Goal: Task Accomplishment & Management: Use online tool/utility

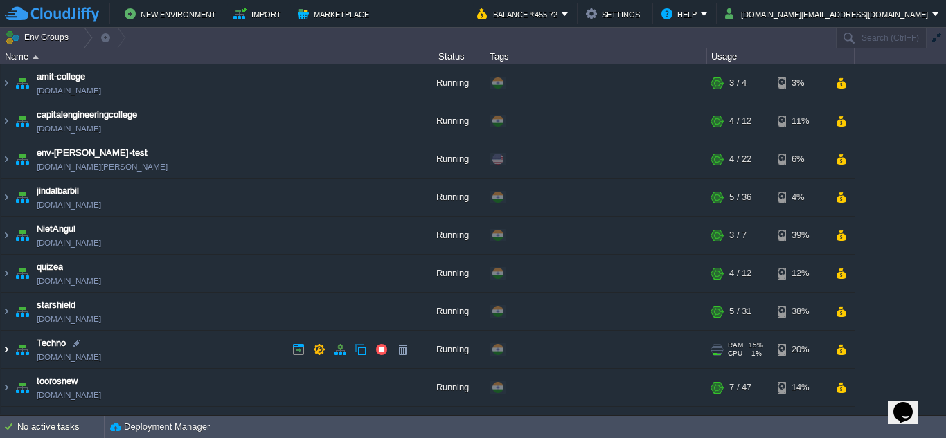
click at [7, 350] on img at bounding box center [6, 349] width 11 height 37
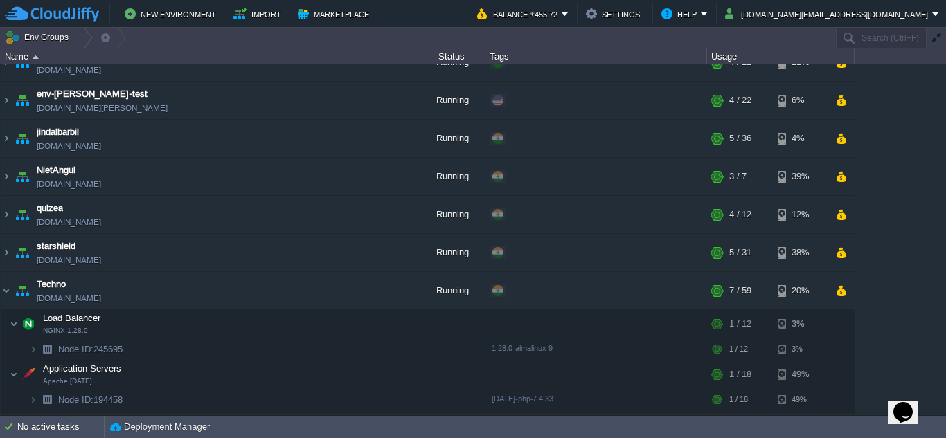
scroll to position [138, 0]
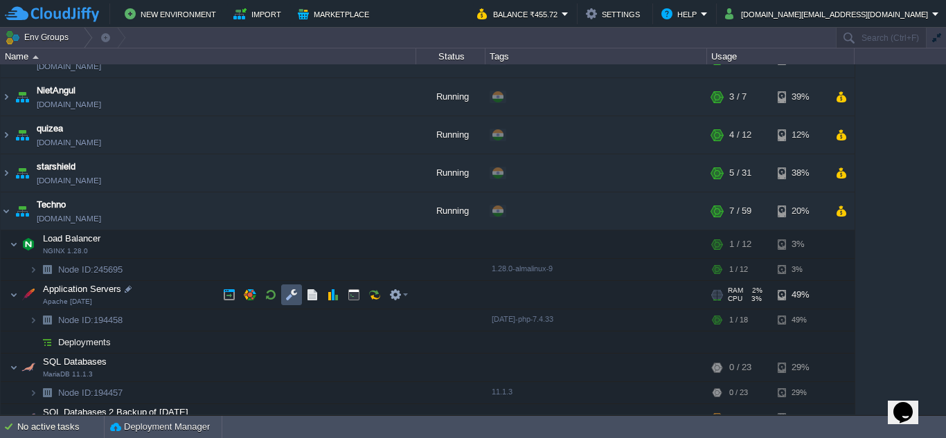
click at [288, 293] on button "button" at bounding box center [291, 295] width 12 height 12
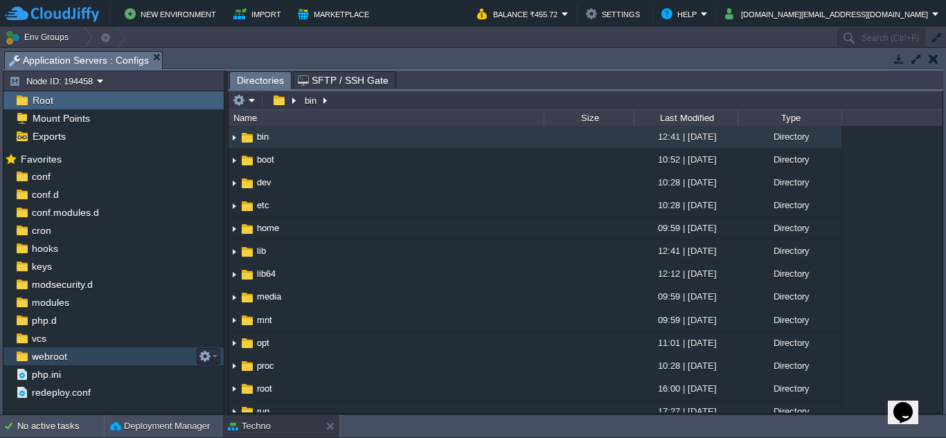
click at [82, 356] on div "webroot" at bounding box center [113, 356] width 220 height 18
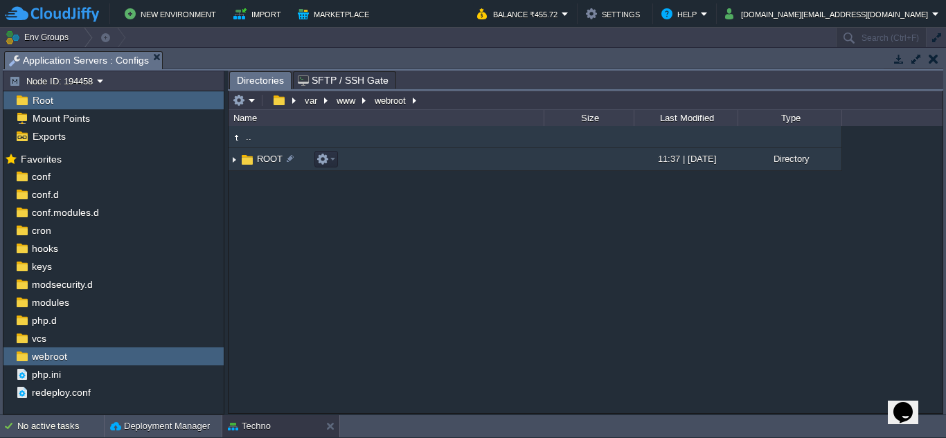
click at [234, 161] on img at bounding box center [233, 159] width 11 height 21
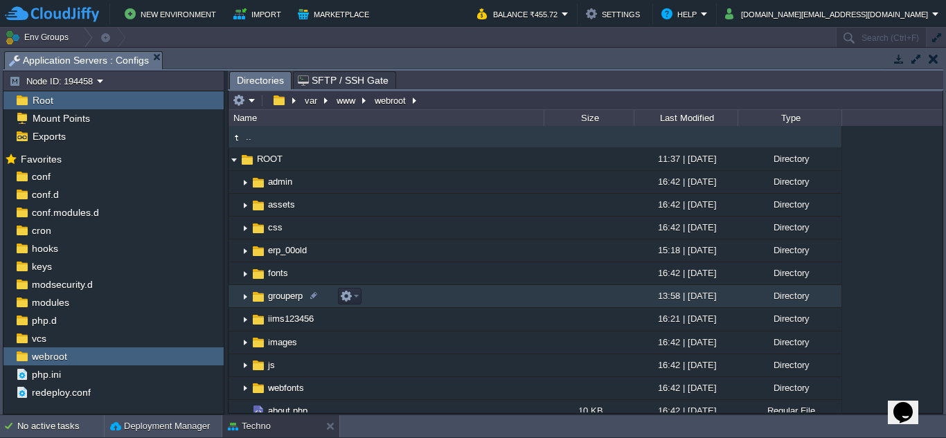
click at [244, 296] on img at bounding box center [244, 296] width 11 height 21
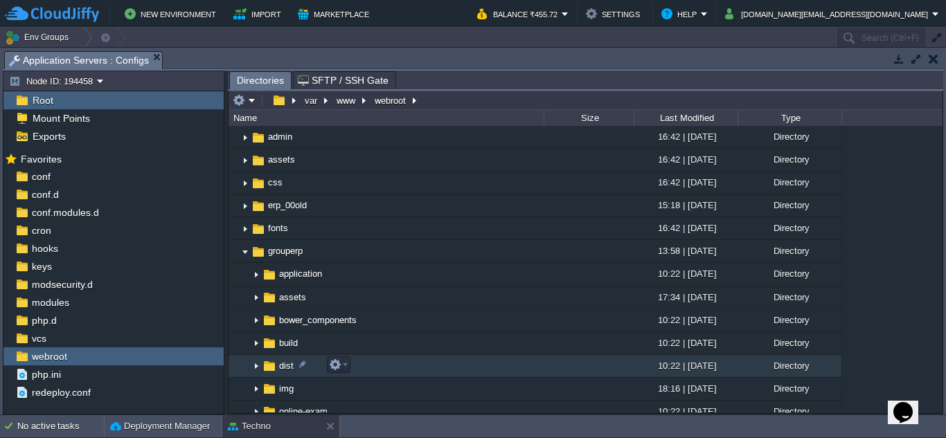
scroll to position [69, 0]
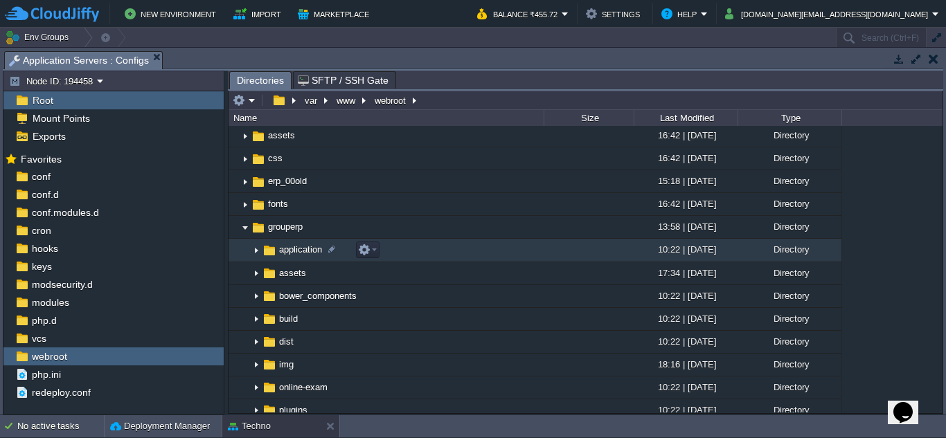
click at [255, 249] on img at bounding box center [256, 250] width 11 height 21
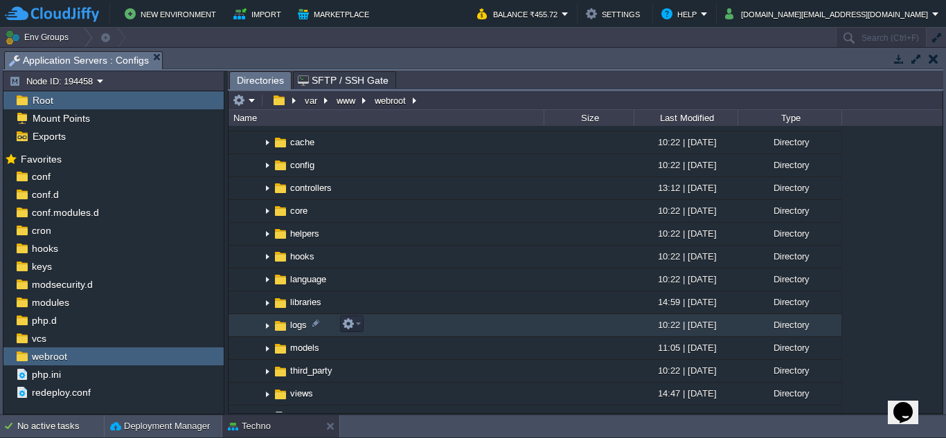
scroll to position [208, 0]
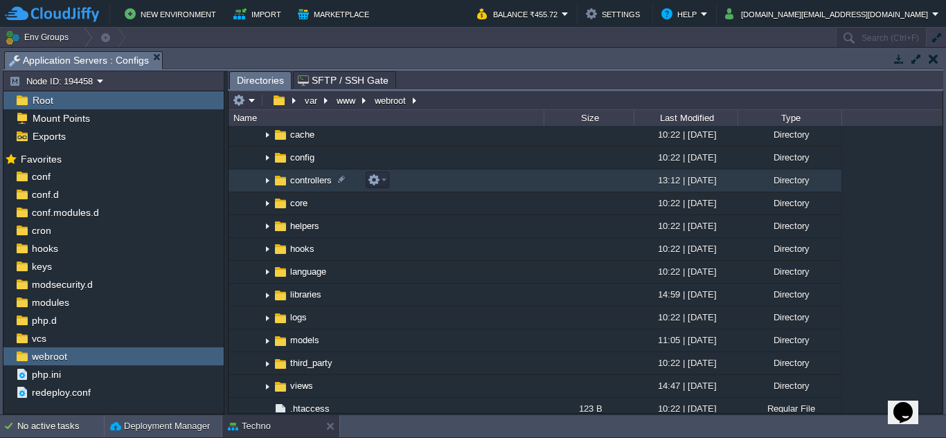
click at [266, 180] on img at bounding box center [267, 180] width 11 height 21
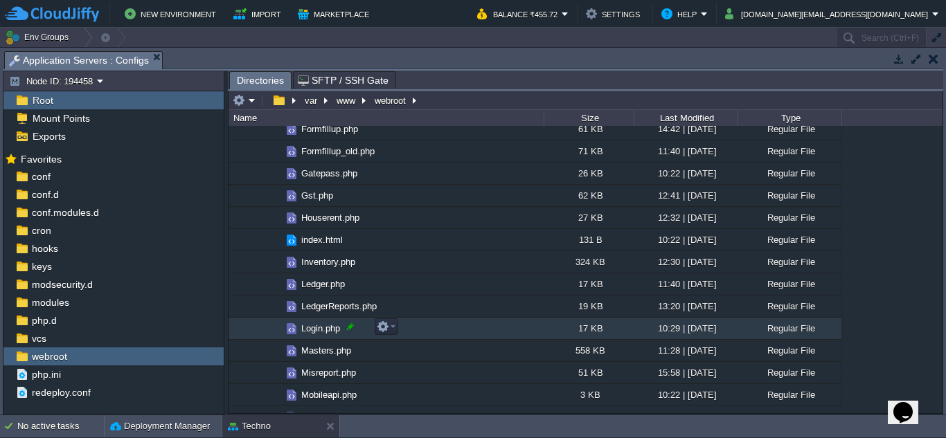
scroll to position [692, 0]
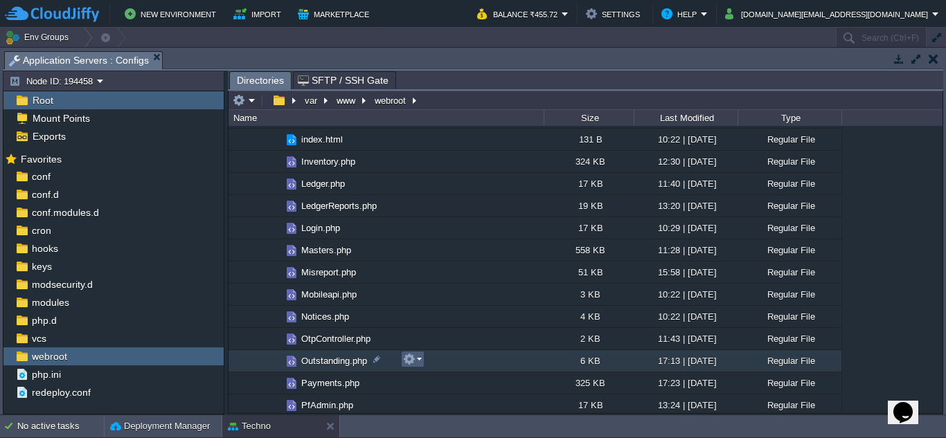
click at [415, 361] on em at bounding box center [412, 359] width 19 height 12
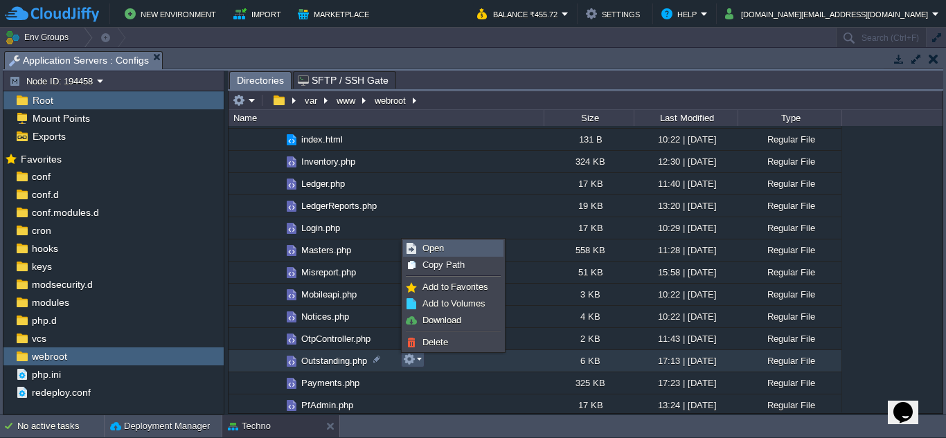
click at [442, 248] on span "Open" at bounding box center [432, 248] width 21 height 10
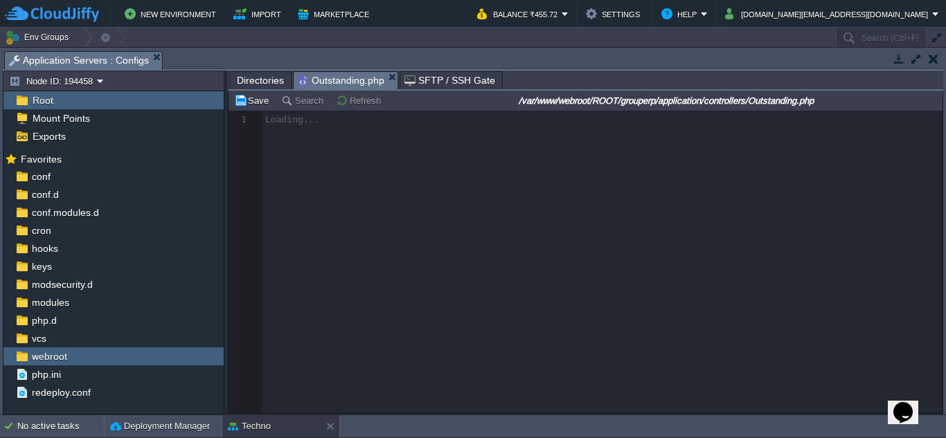
click at [268, 83] on span "Directories" at bounding box center [260, 80] width 47 height 17
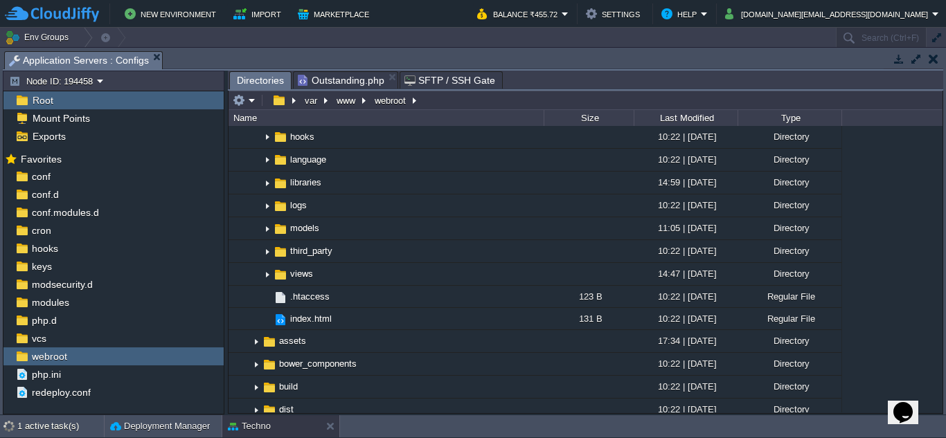
scroll to position [1592, 0]
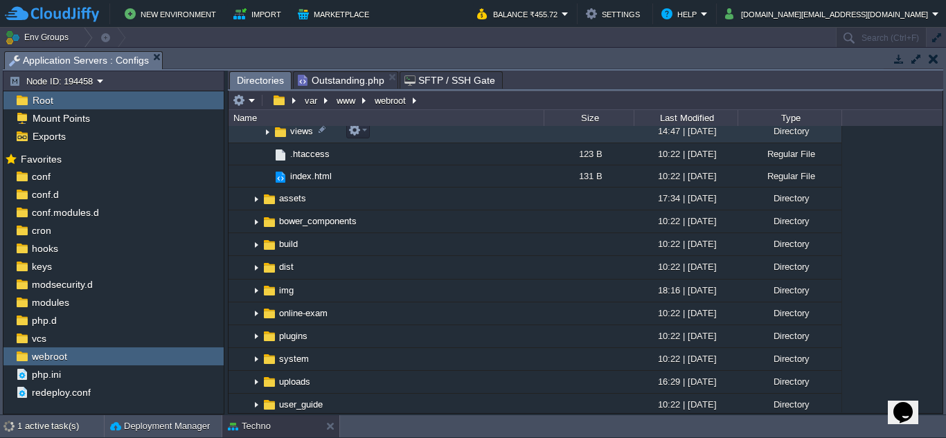
click at [265, 133] on img at bounding box center [267, 131] width 11 height 21
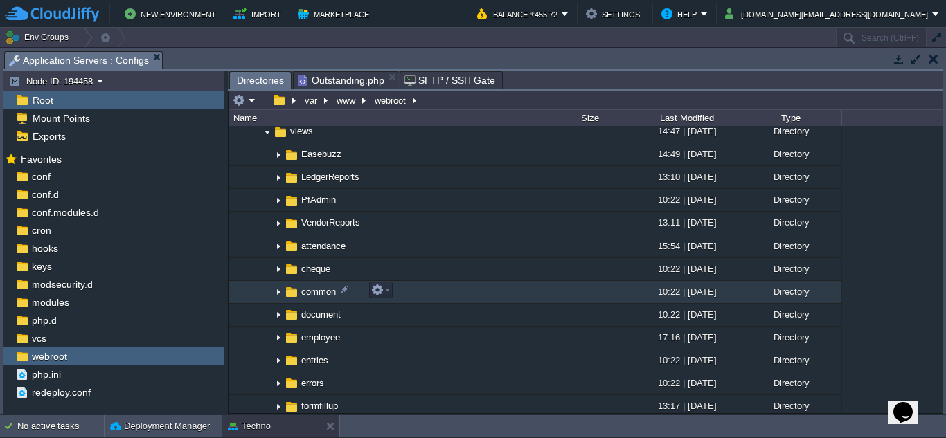
click at [278, 289] on img at bounding box center [278, 292] width 11 height 21
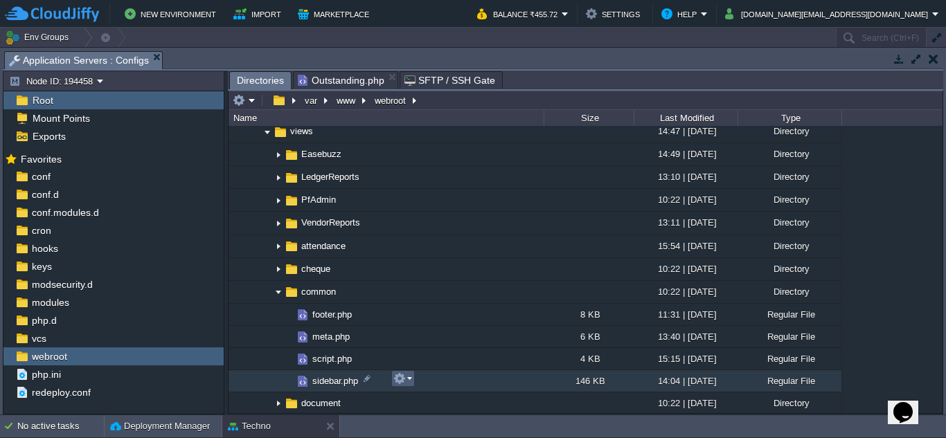
click at [408, 381] on em at bounding box center [402, 378] width 19 height 12
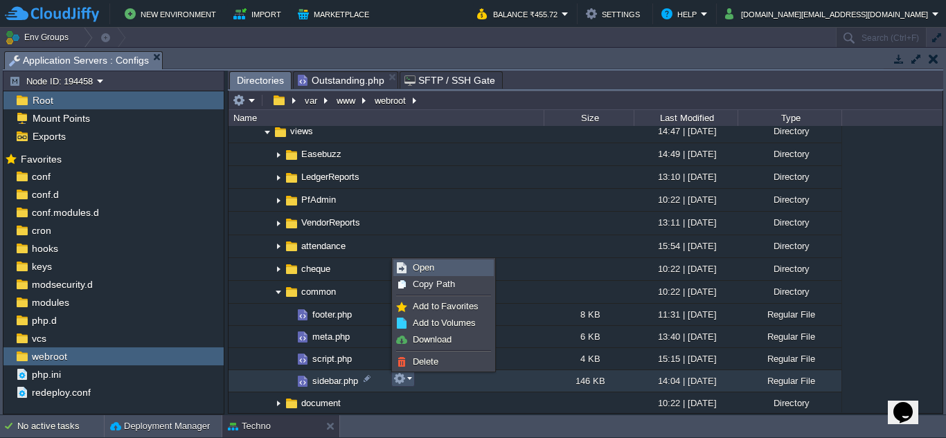
click at [437, 273] on link "Open" at bounding box center [443, 267] width 99 height 15
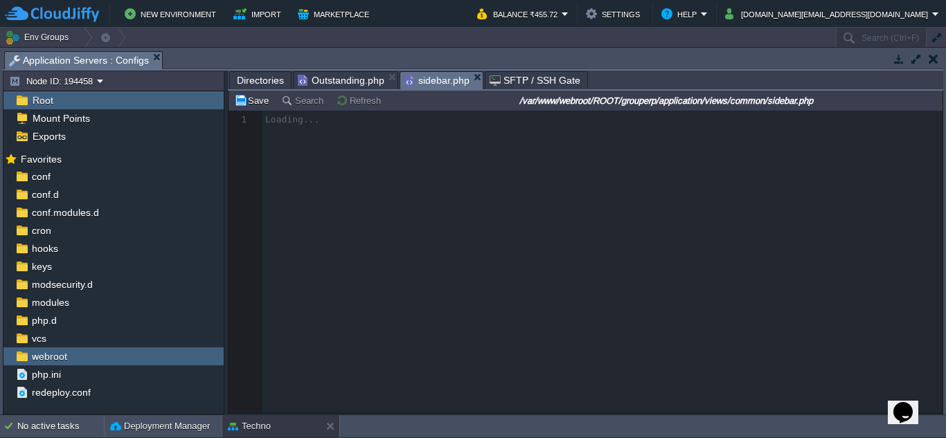
scroll to position [6, 0]
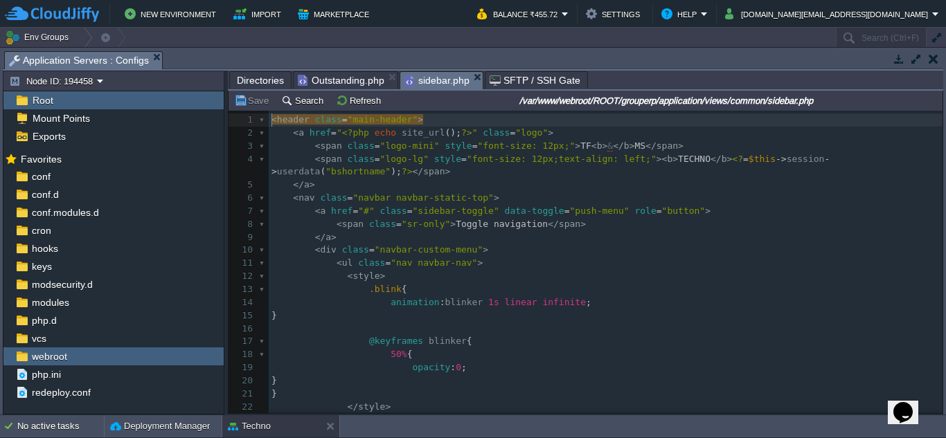
click at [383, 192] on pre "</ a >" at bounding box center [605, 185] width 673 height 13
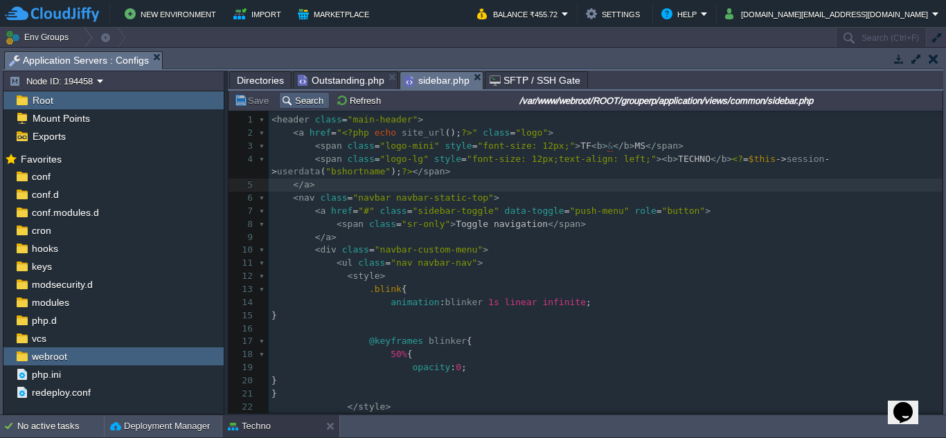
click at [314, 98] on button "Search" at bounding box center [304, 100] width 46 height 12
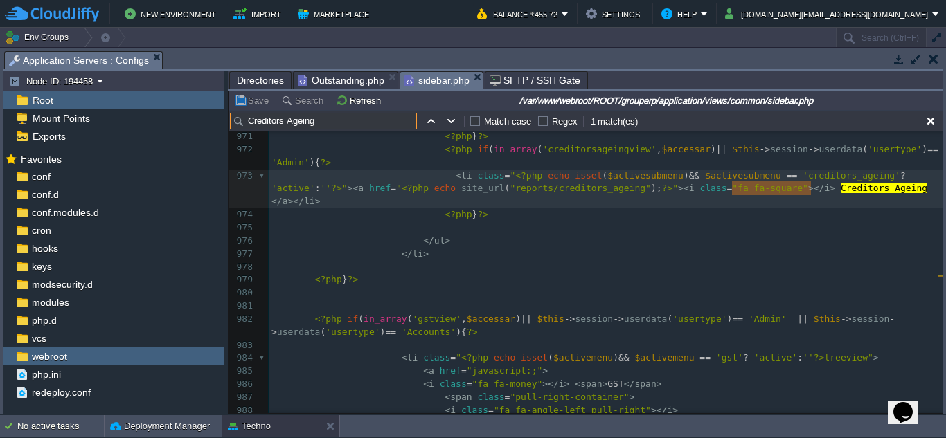
scroll to position [15018, 0]
type input "Creditors Ageing"
click at [488, 205] on pre "<?php } ?>" at bounding box center [605, 211] width 673 height 13
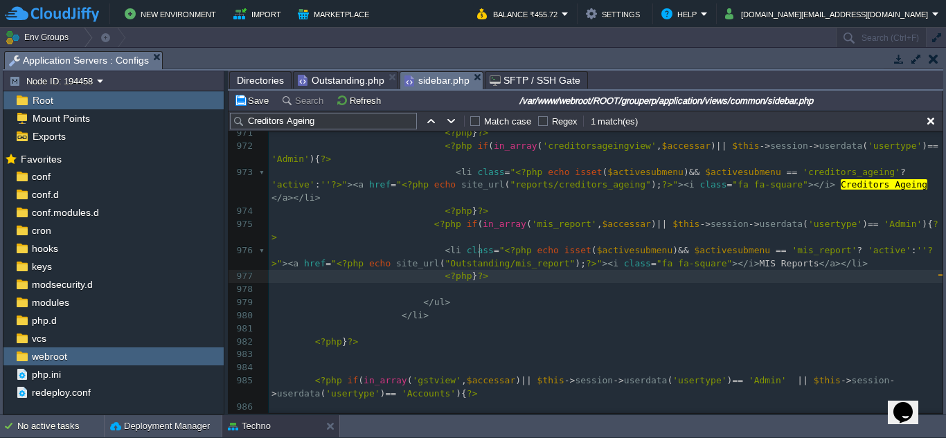
click at [561, 309] on pre "</ li >" at bounding box center [605, 315] width 673 height 13
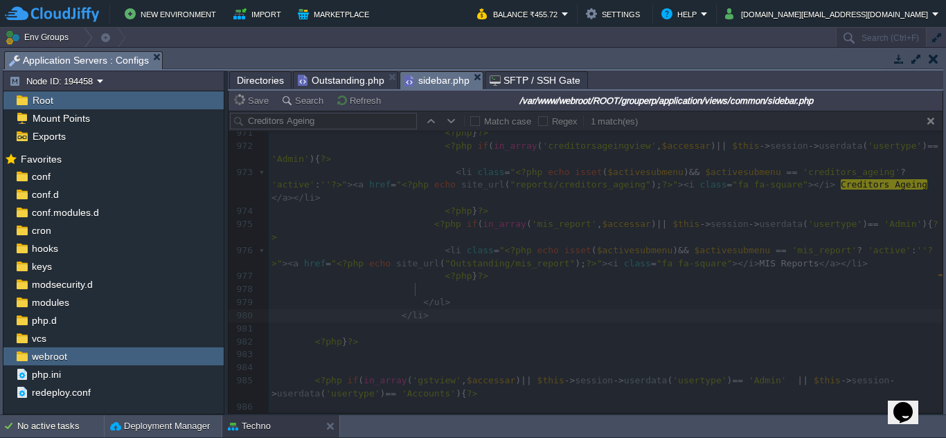
click at [257, 77] on span "Directories" at bounding box center [260, 80] width 47 height 17
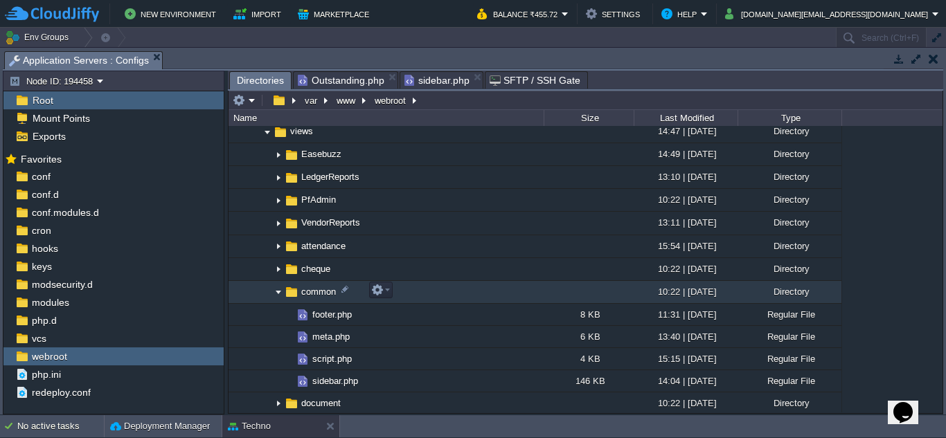
click at [279, 291] on img at bounding box center [278, 292] width 11 height 21
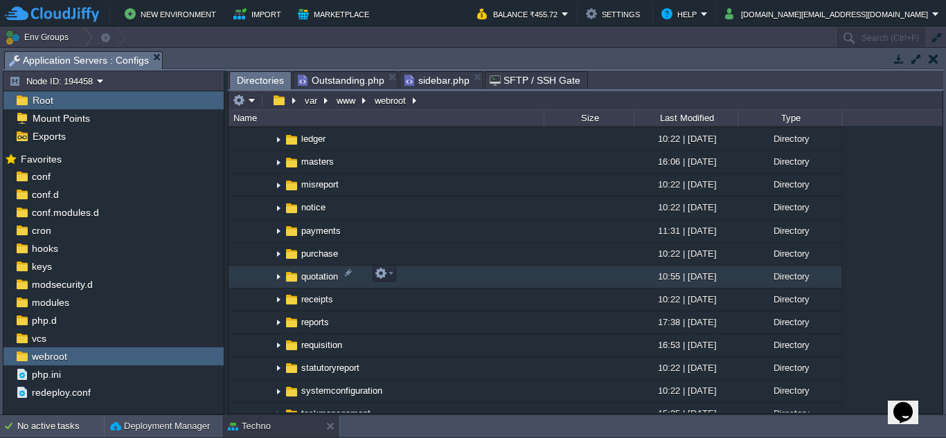
scroll to position [2007, 0]
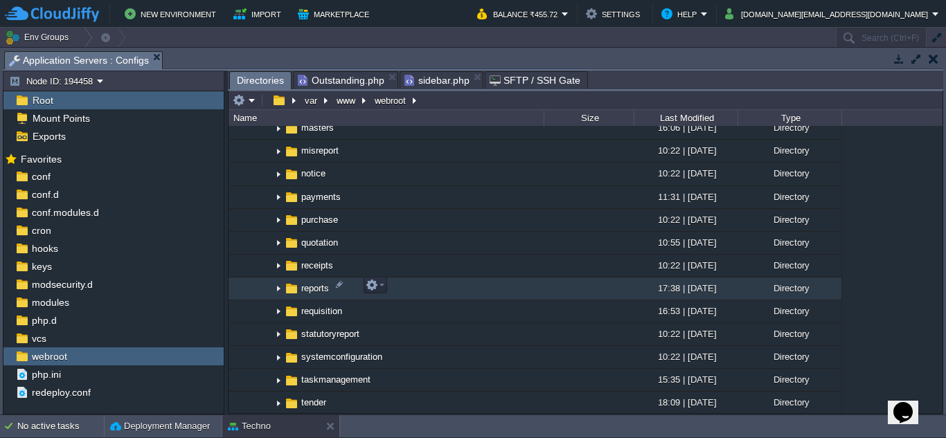
click at [276, 284] on img at bounding box center [278, 288] width 11 height 21
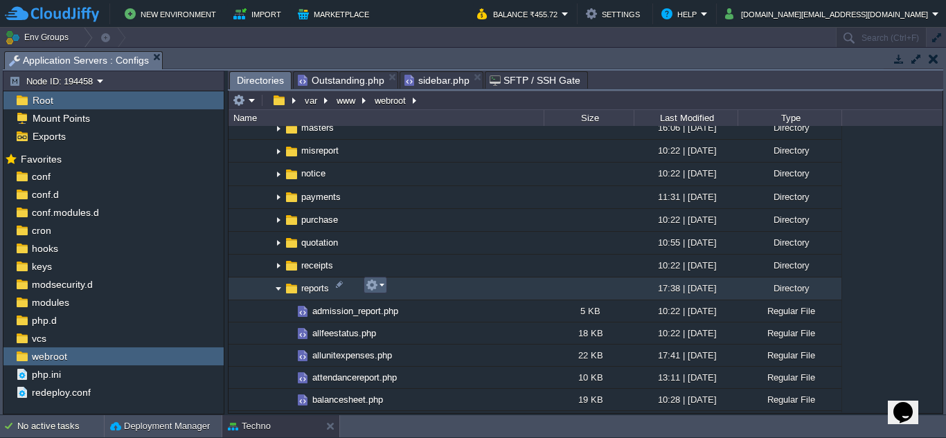
click at [383, 289] on em at bounding box center [374, 285] width 19 height 12
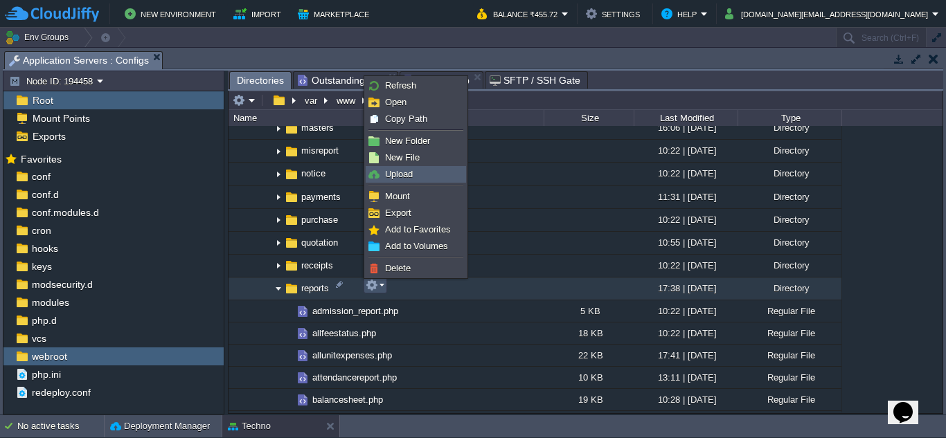
click at [390, 177] on span "Upload" at bounding box center [399, 174] width 28 height 10
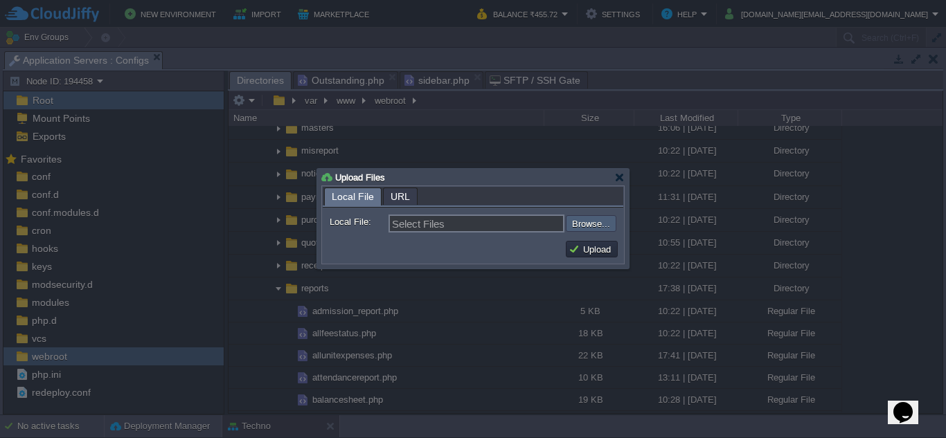
click at [584, 226] on input "file" at bounding box center [528, 223] width 175 height 17
type input "C:\fakepath\mis_report.php"
type input "mis_report.php"
click at [574, 248] on button "Upload" at bounding box center [591, 249] width 46 height 12
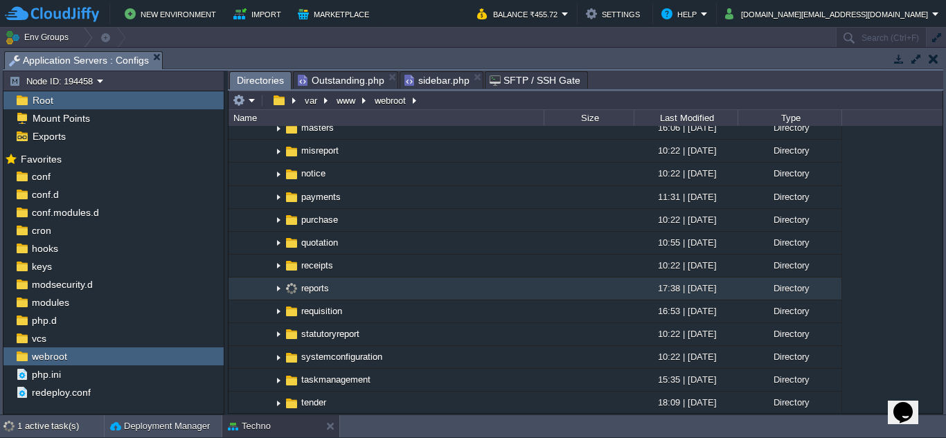
scroll to position [0, 0]
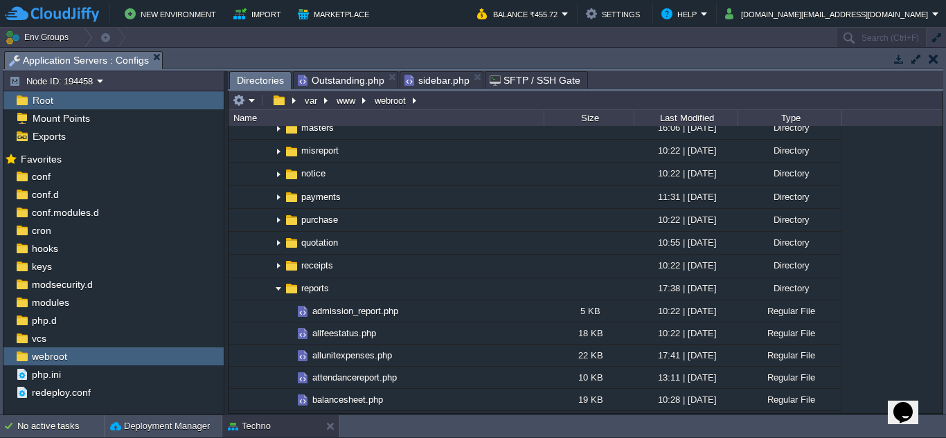
click at [326, 84] on span "Outstanding.php" at bounding box center [341, 80] width 87 height 17
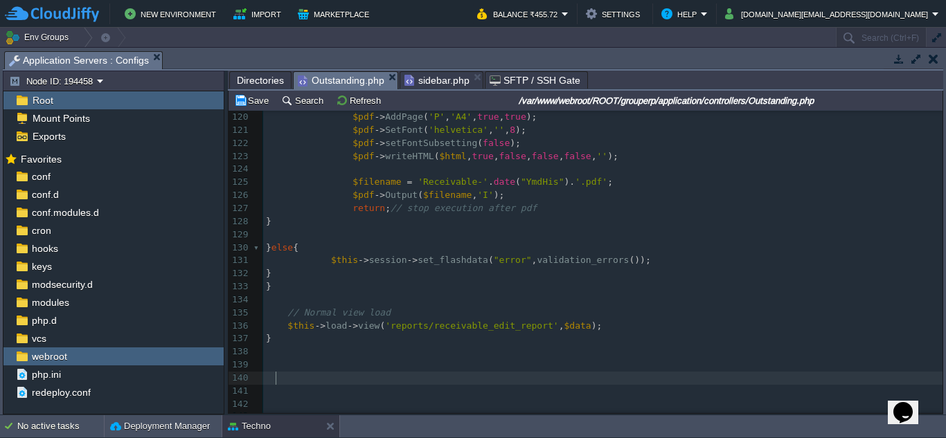
scroll to position [3652, 0]
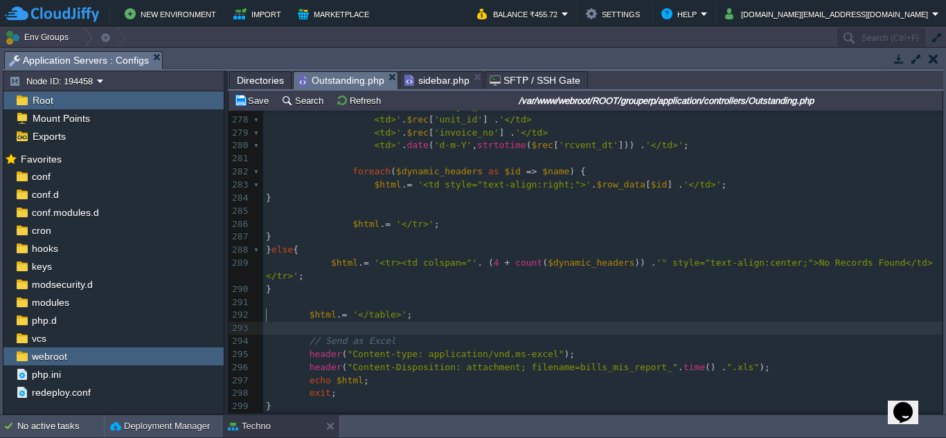
click at [397, 322] on pre "​" at bounding box center [602, 328] width 679 height 13
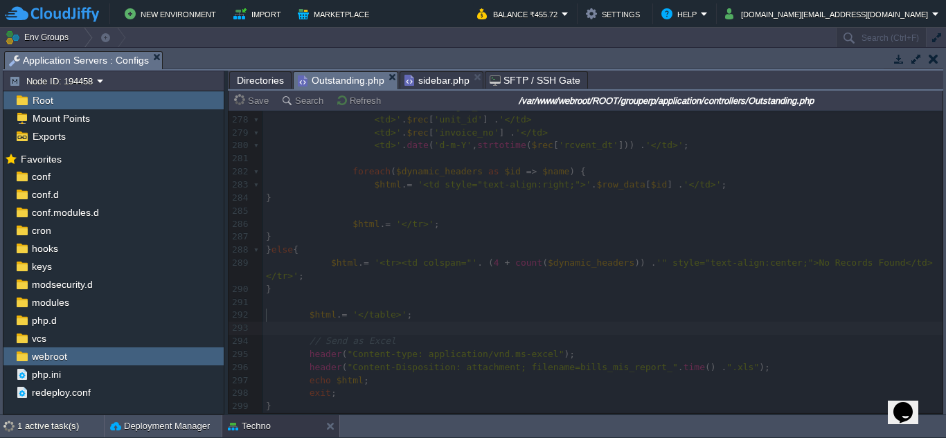
click at [428, 84] on span "sidebar.php" at bounding box center [436, 80] width 65 height 17
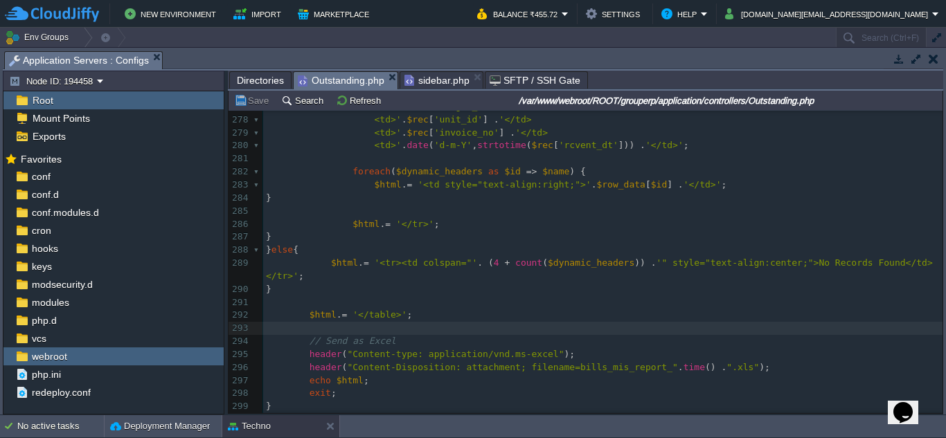
click at [345, 77] on span "Outstanding.php" at bounding box center [341, 80] width 87 height 17
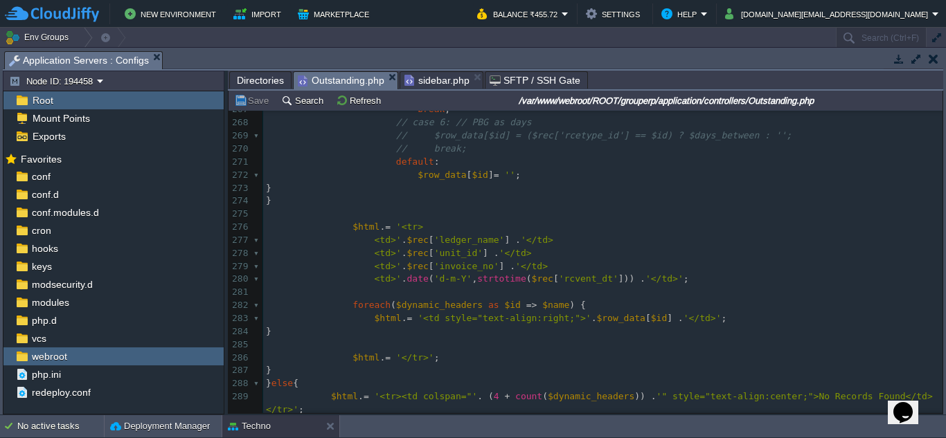
scroll to position [3514, 0]
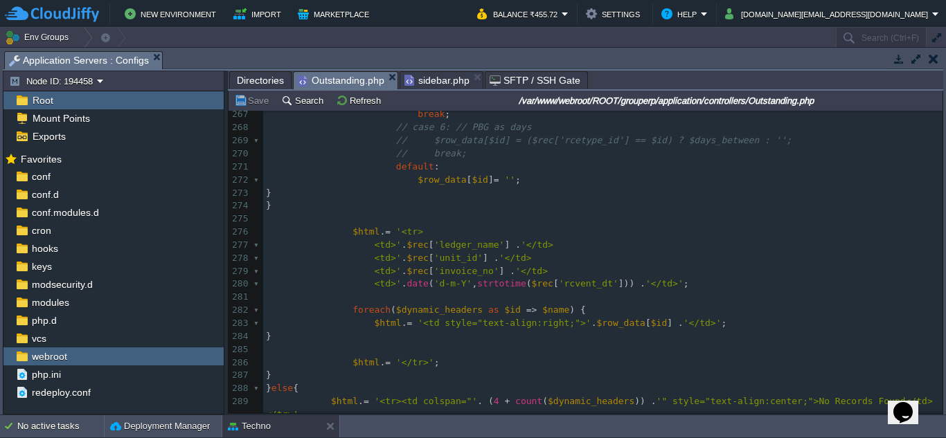
click at [496, 282] on div "xxxxxxxxxx <?php 266 $row_data [ $id ] = ( $rec [ 'rcetype_id' ] == $id ) ? $re…" at bounding box center [602, 363] width 679 height 535
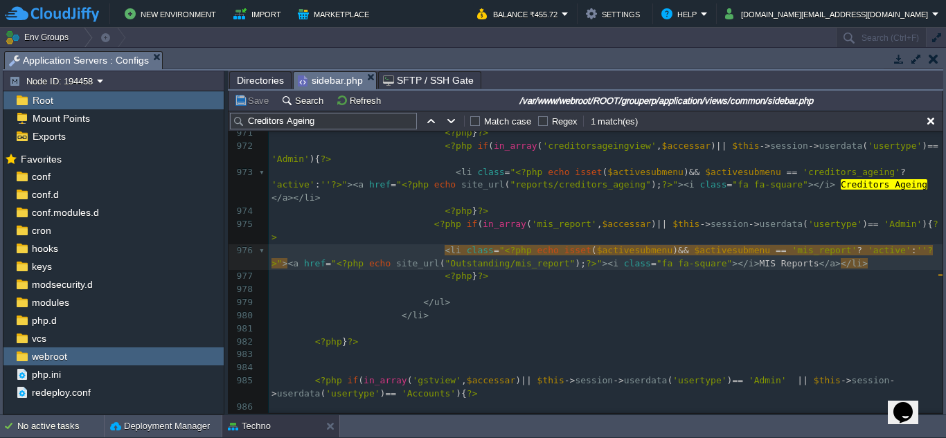
click at [345, 83] on span "sidebar.php" at bounding box center [330, 80] width 65 height 17
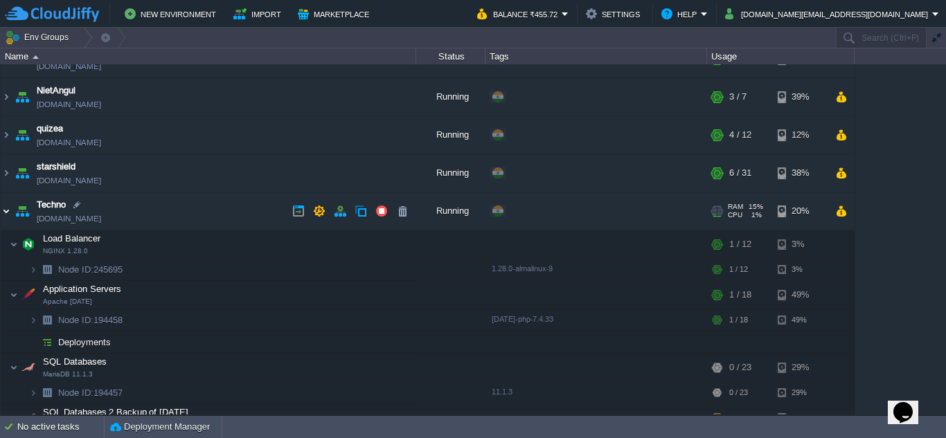
click at [6, 211] on img at bounding box center [6, 210] width 11 height 37
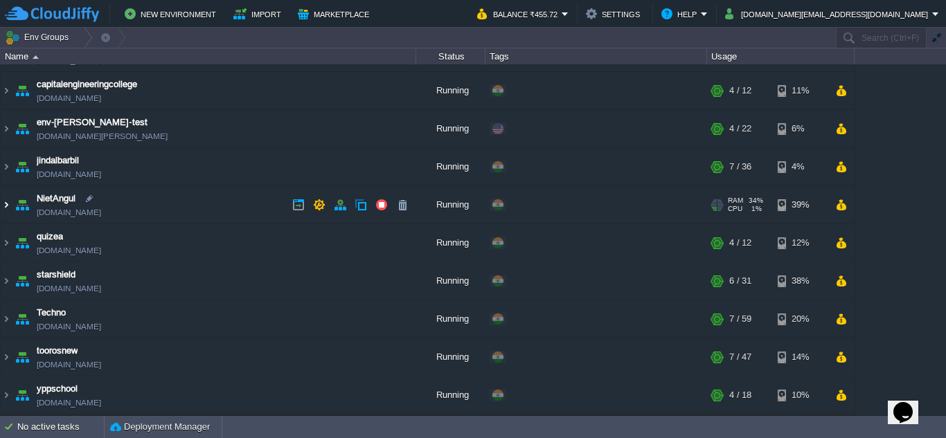
scroll to position [30, 0]
